Goal: Transaction & Acquisition: Subscribe to service/newsletter

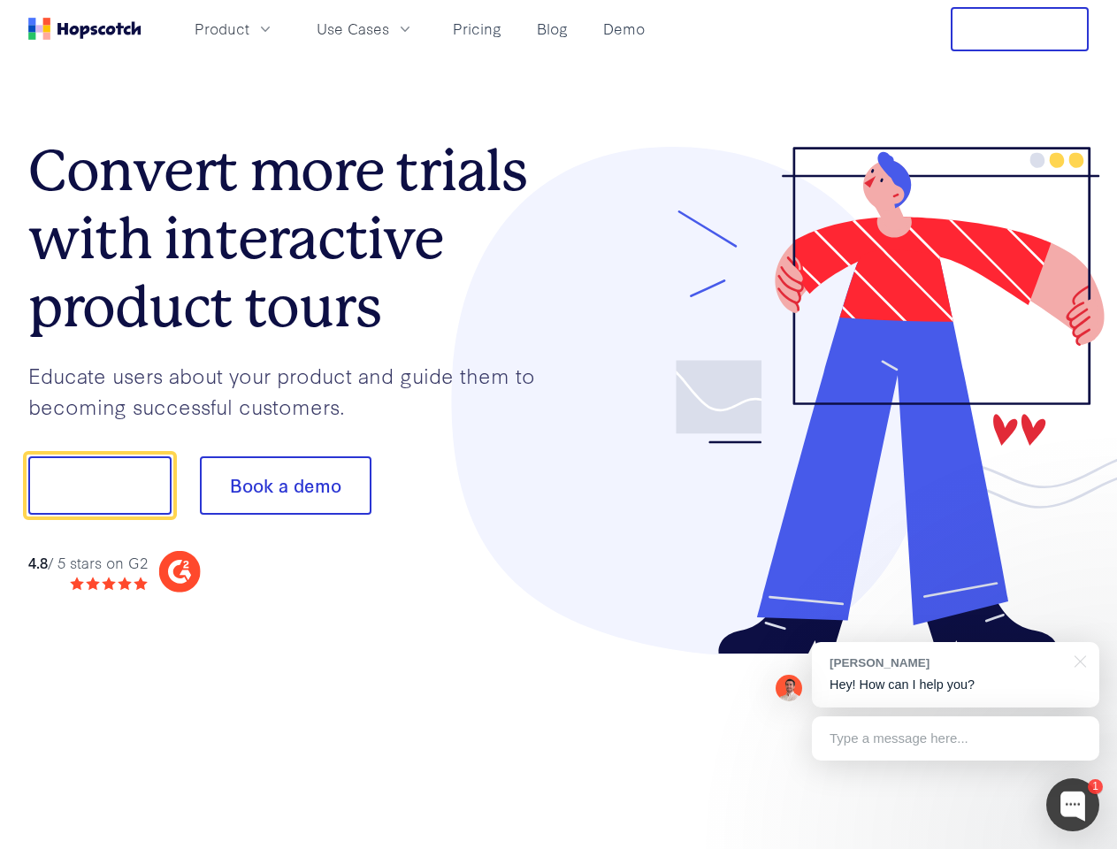
click at [559, 425] on div at bounding box center [824, 401] width 531 height 509
click at [249, 28] on span "Product" at bounding box center [222, 29] width 55 height 22
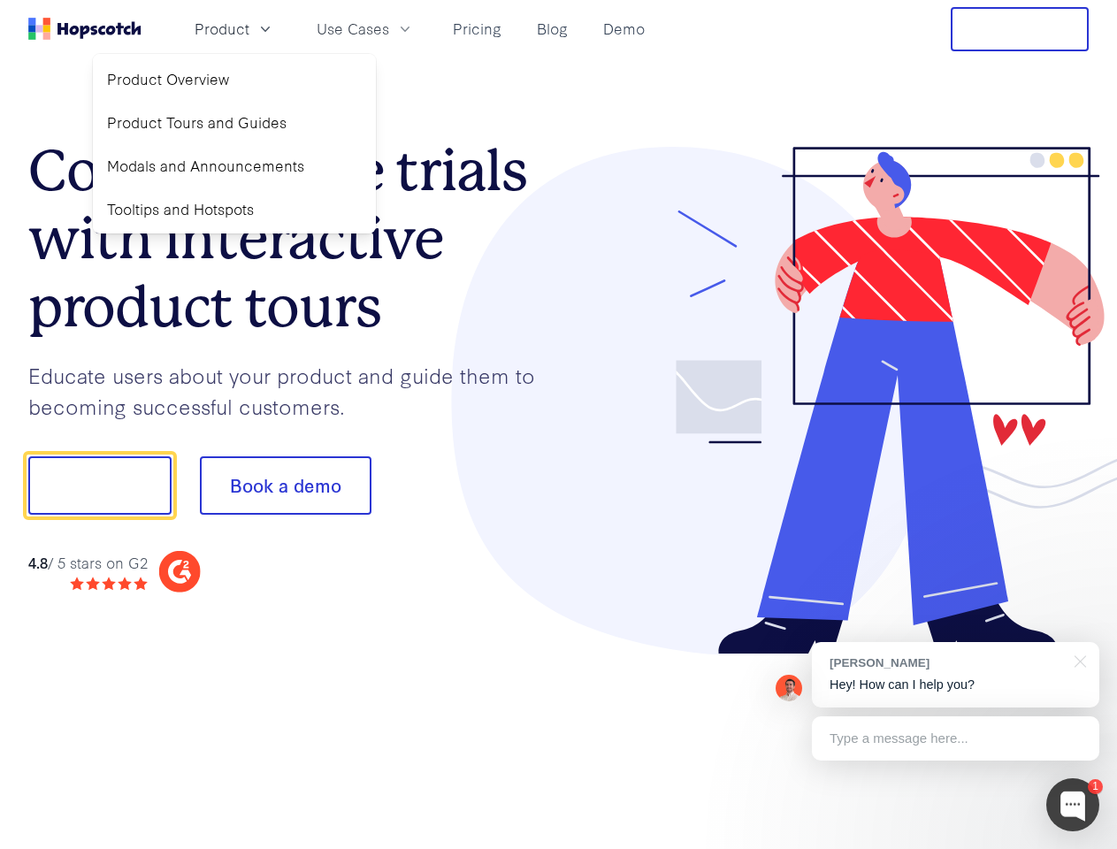
click at [389, 28] on span "Use Cases" at bounding box center [353, 29] width 73 height 22
click at [1020, 29] on button "Free Trial" at bounding box center [1020, 29] width 138 height 44
click at [99, 486] on button "Show me!" at bounding box center [99, 485] width 143 height 58
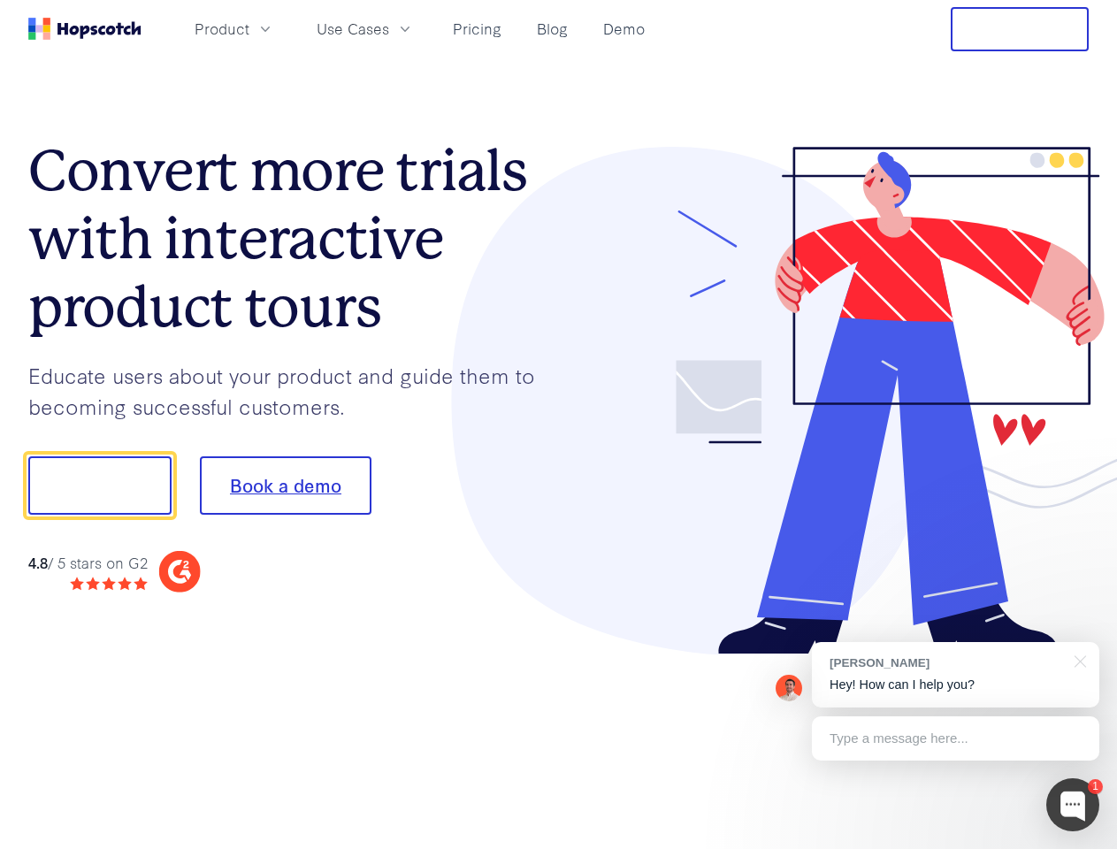
click at [285, 486] on button "Book a demo" at bounding box center [286, 485] width 172 height 58
click at [1073, 805] on div at bounding box center [1073, 804] width 53 height 53
click at [955, 675] on div "[PERSON_NAME] Hey! How can I help you?" at bounding box center [956, 674] width 288 height 65
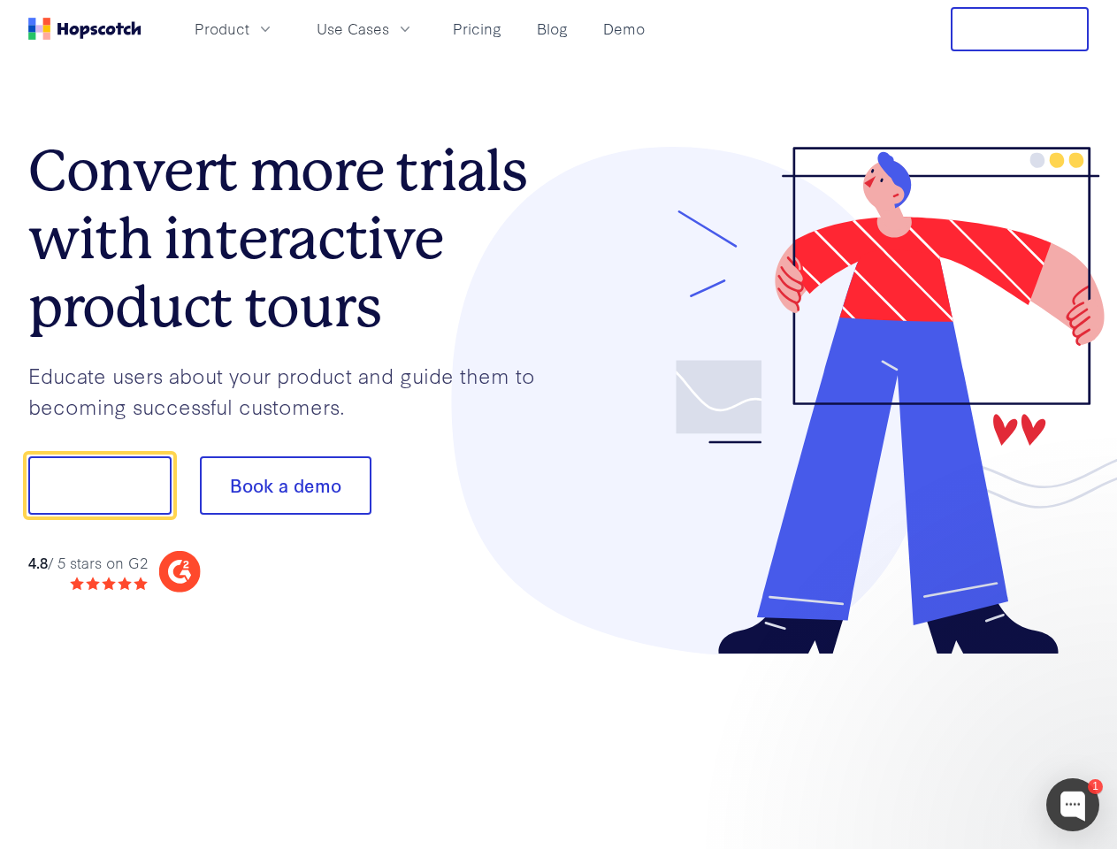
click at [1078, 660] on div at bounding box center [934, 483] width 332 height 590
click at [955, 739] on div at bounding box center [934, 483] width 332 height 590
